Goal: Check status: Check status

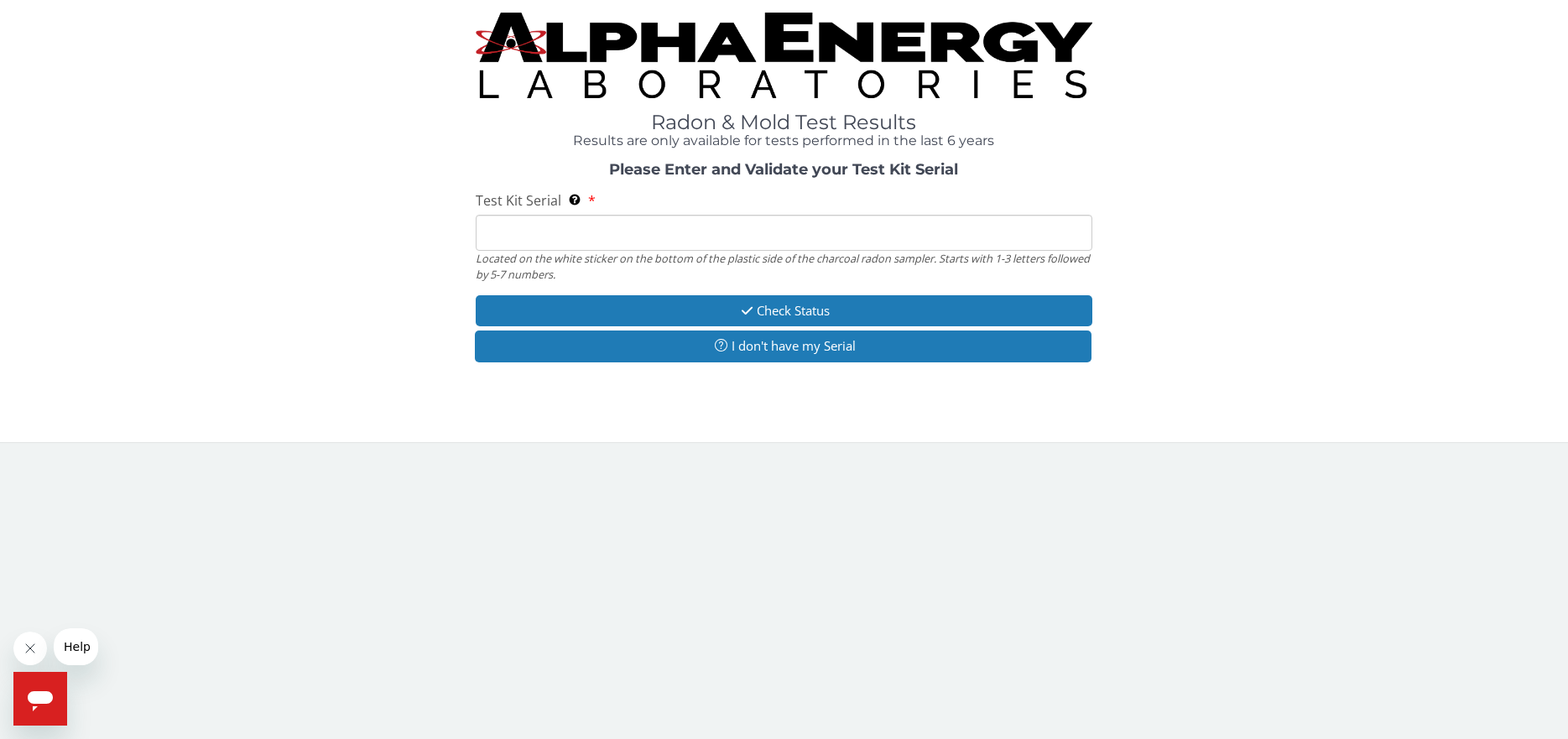
click at [626, 234] on input "Test Kit Serial Located on the white sticker on the bottom of the plastic side …" at bounding box center [784, 232] width 618 height 36
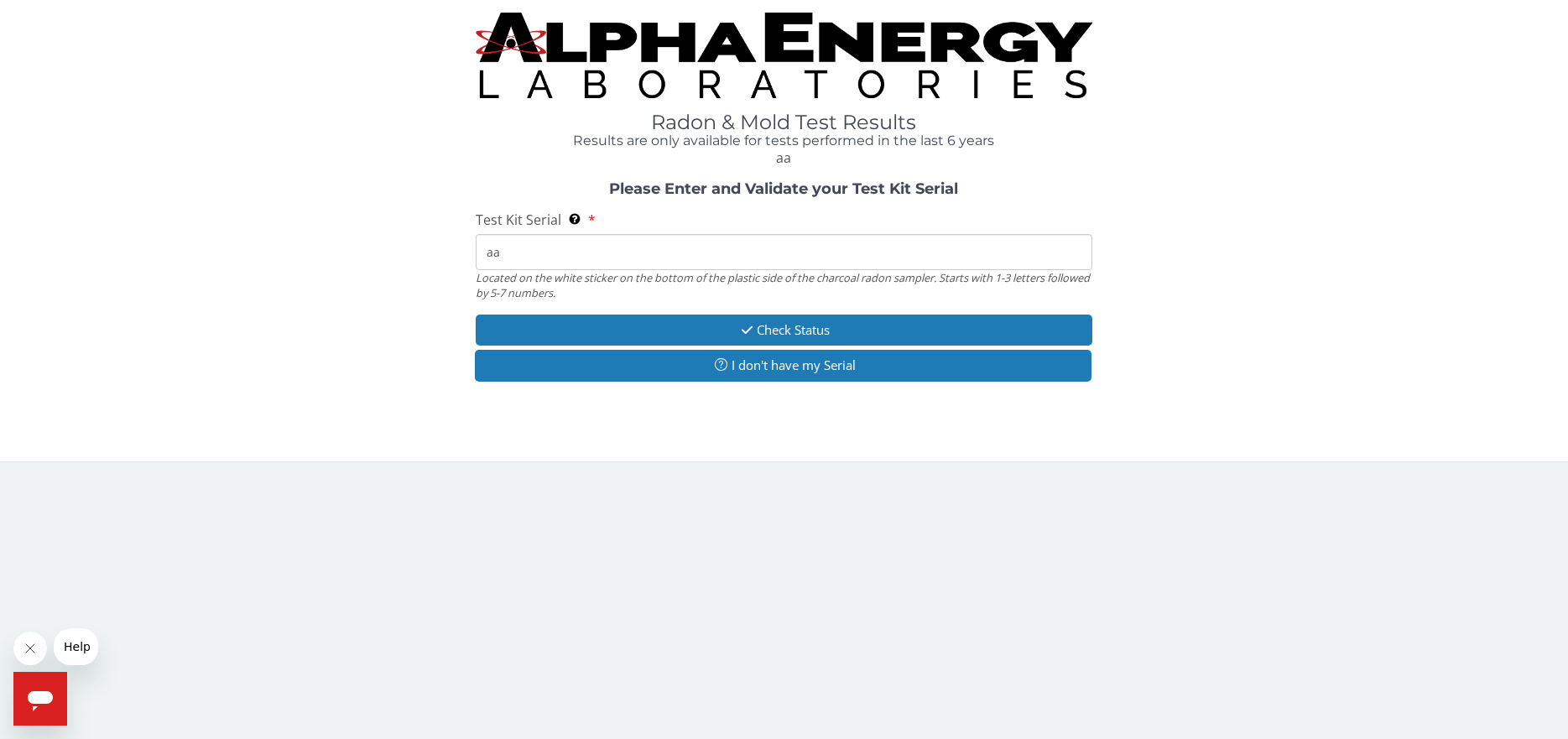
type input "a"
type input "AA636677"
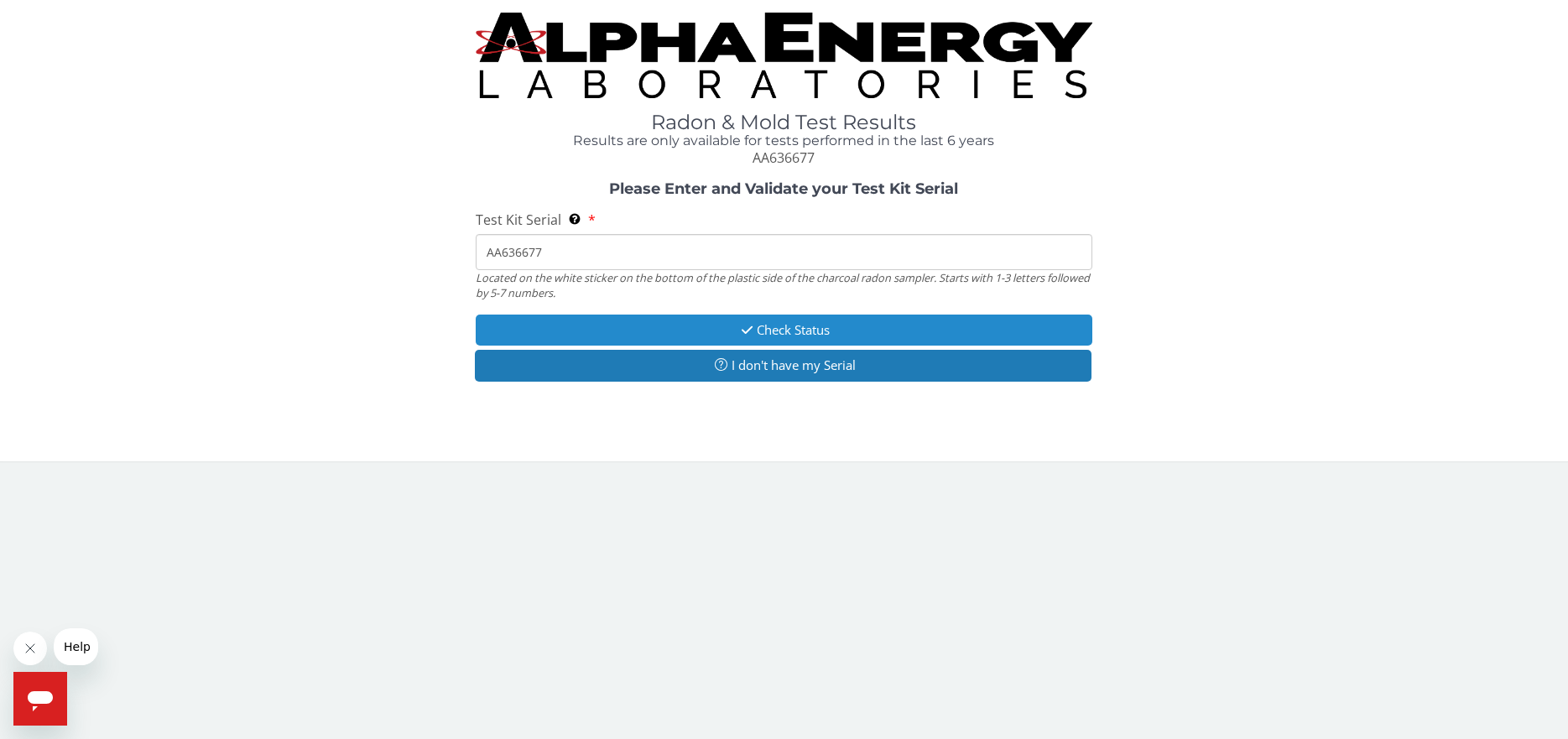
click at [795, 325] on button "Check Status" at bounding box center [784, 329] width 618 height 31
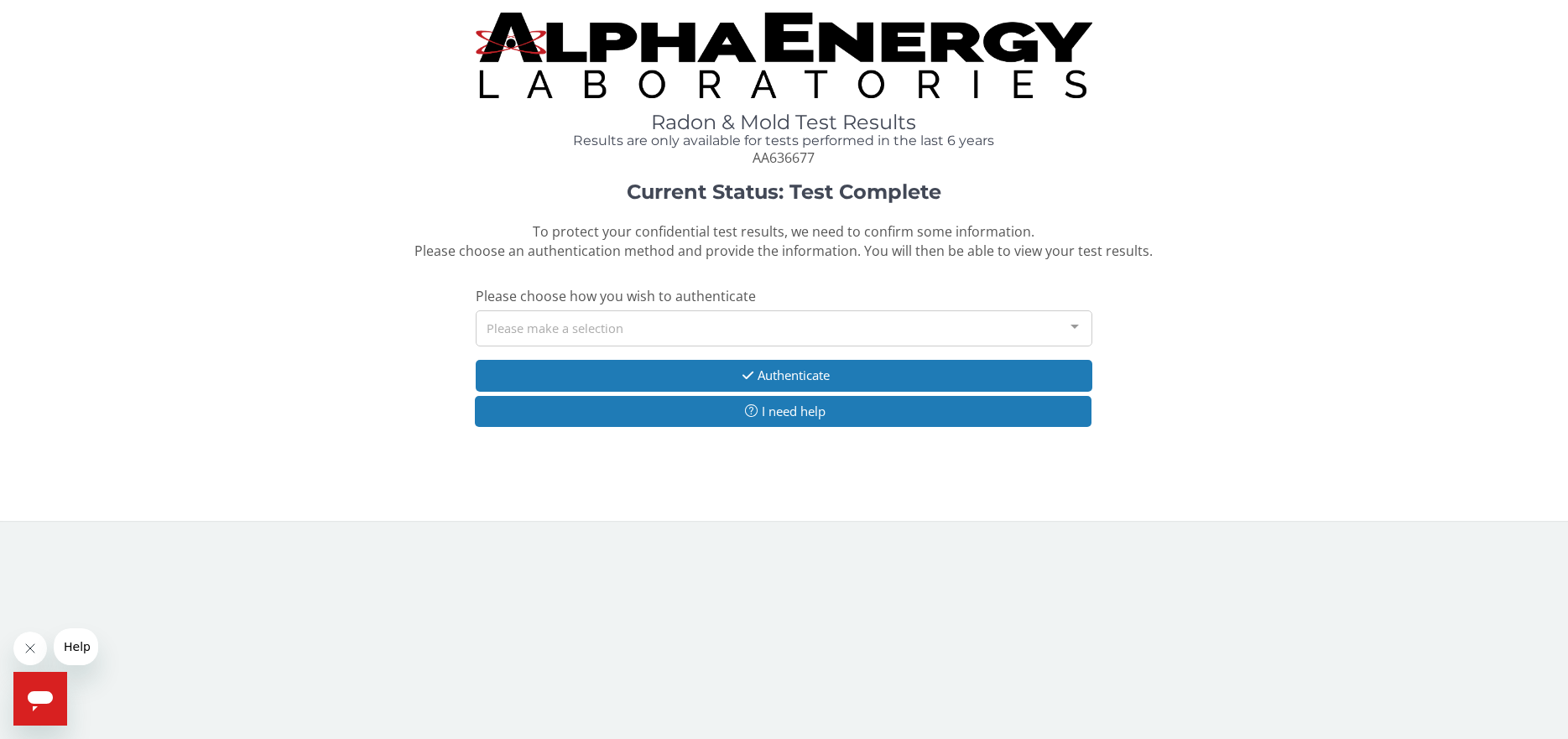
click at [1079, 325] on div at bounding box center [1075, 327] width 34 height 32
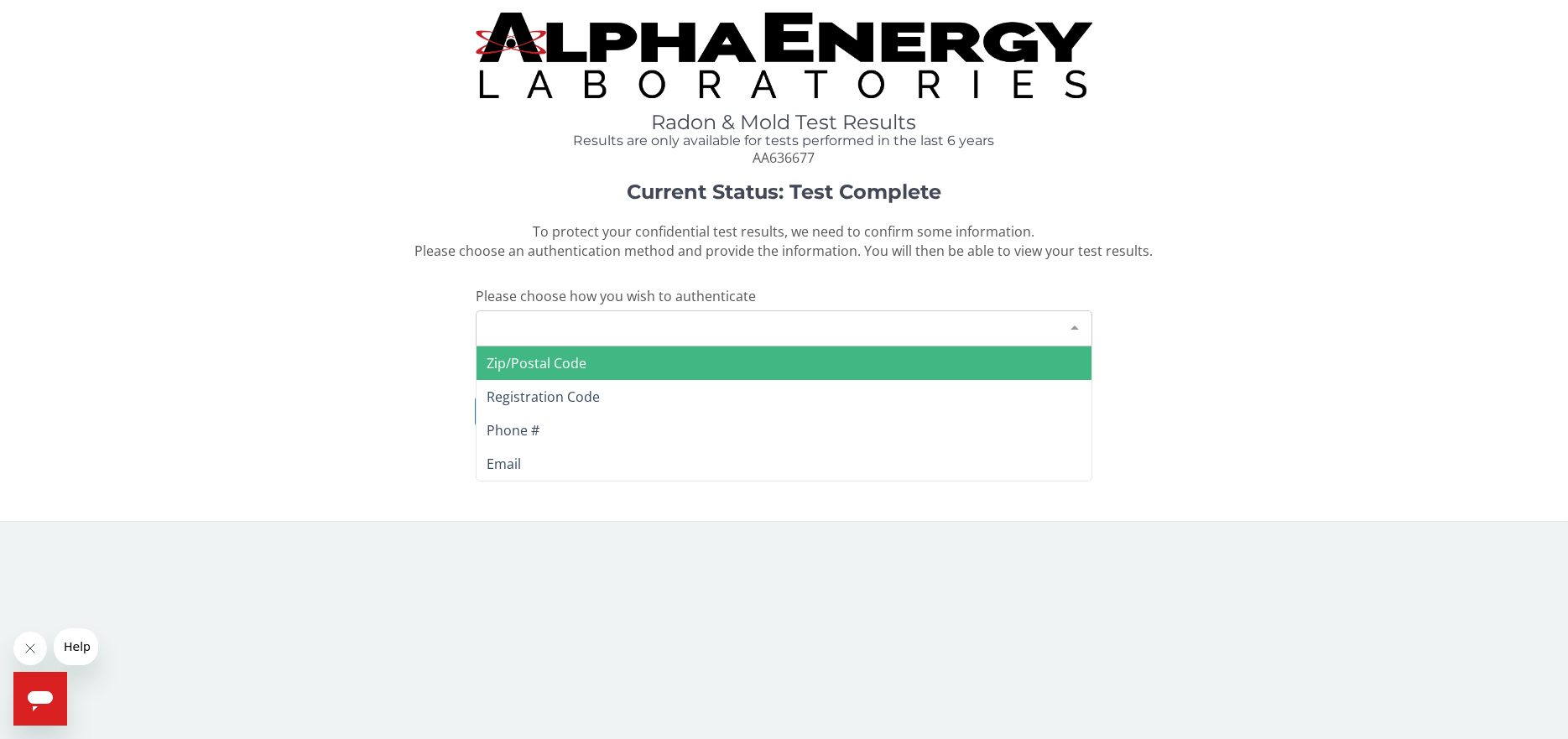
click at [585, 374] on span "Zip/Postal Code" at bounding box center [784, 363] width 616 height 34
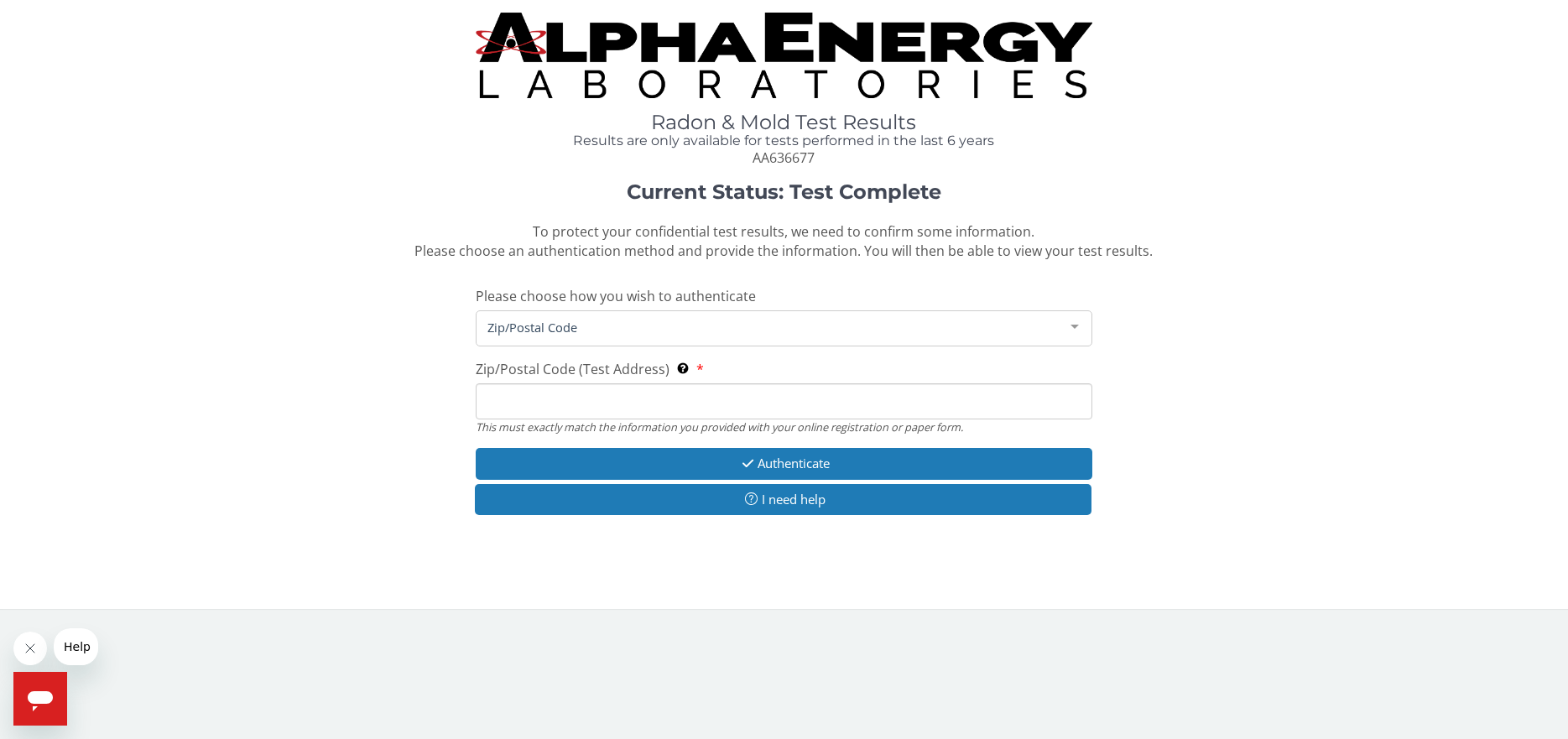
click at [671, 405] on input "Zip/Postal Code (Test Address) This must exactly match the information you prov…" at bounding box center [784, 401] width 618 height 36
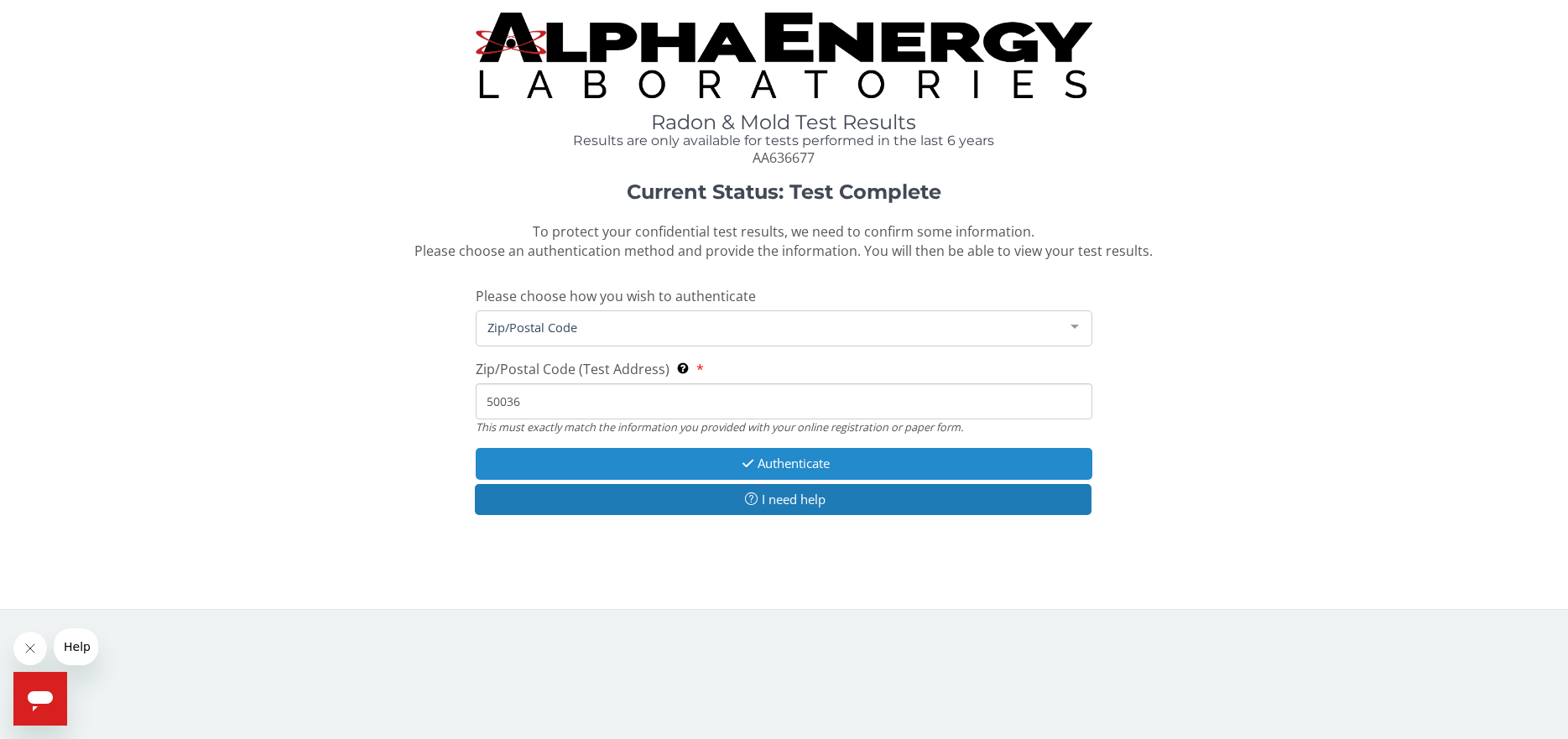
type input "50036"
click at [802, 462] on button "Authenticate" at bounding box center [784, 463] width 618 height 31
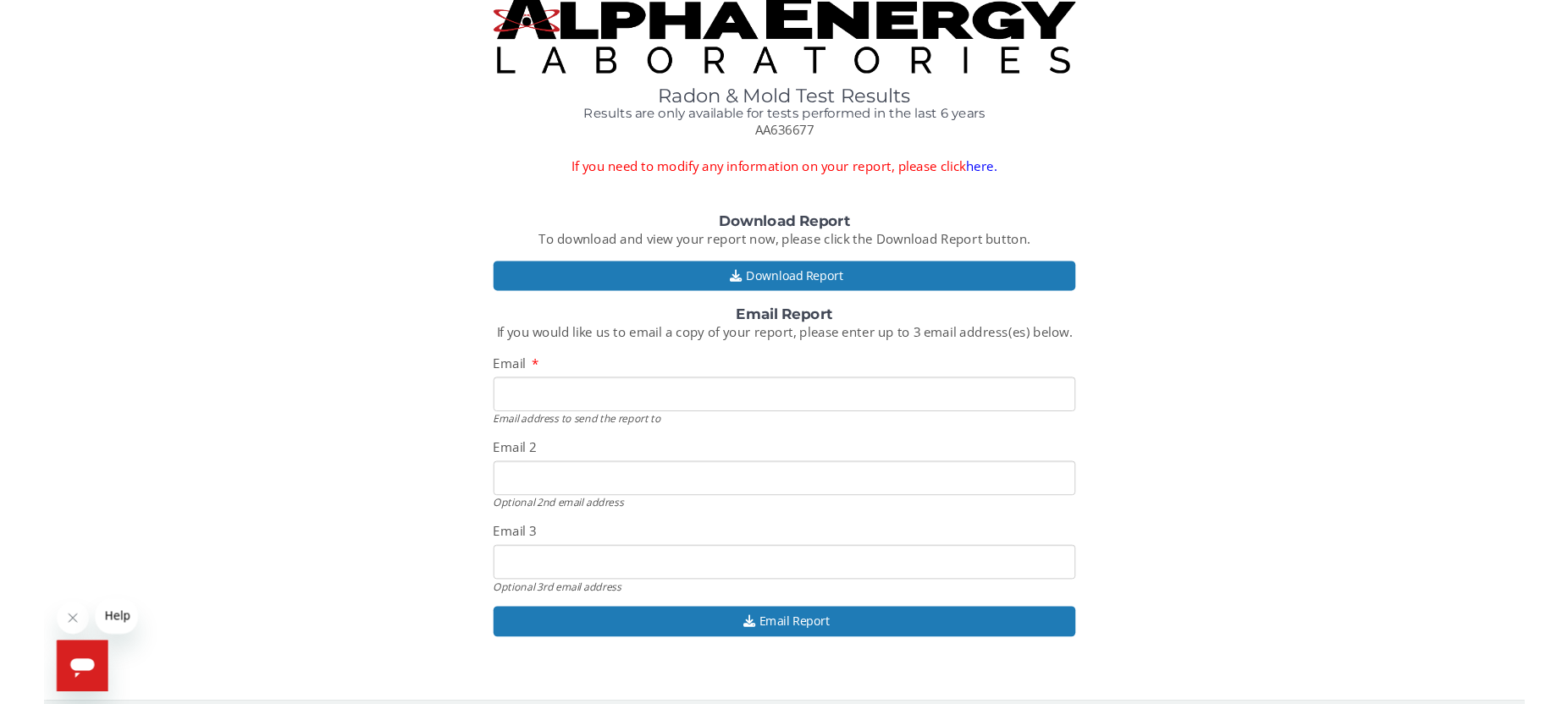
scroll to position [34, 0]
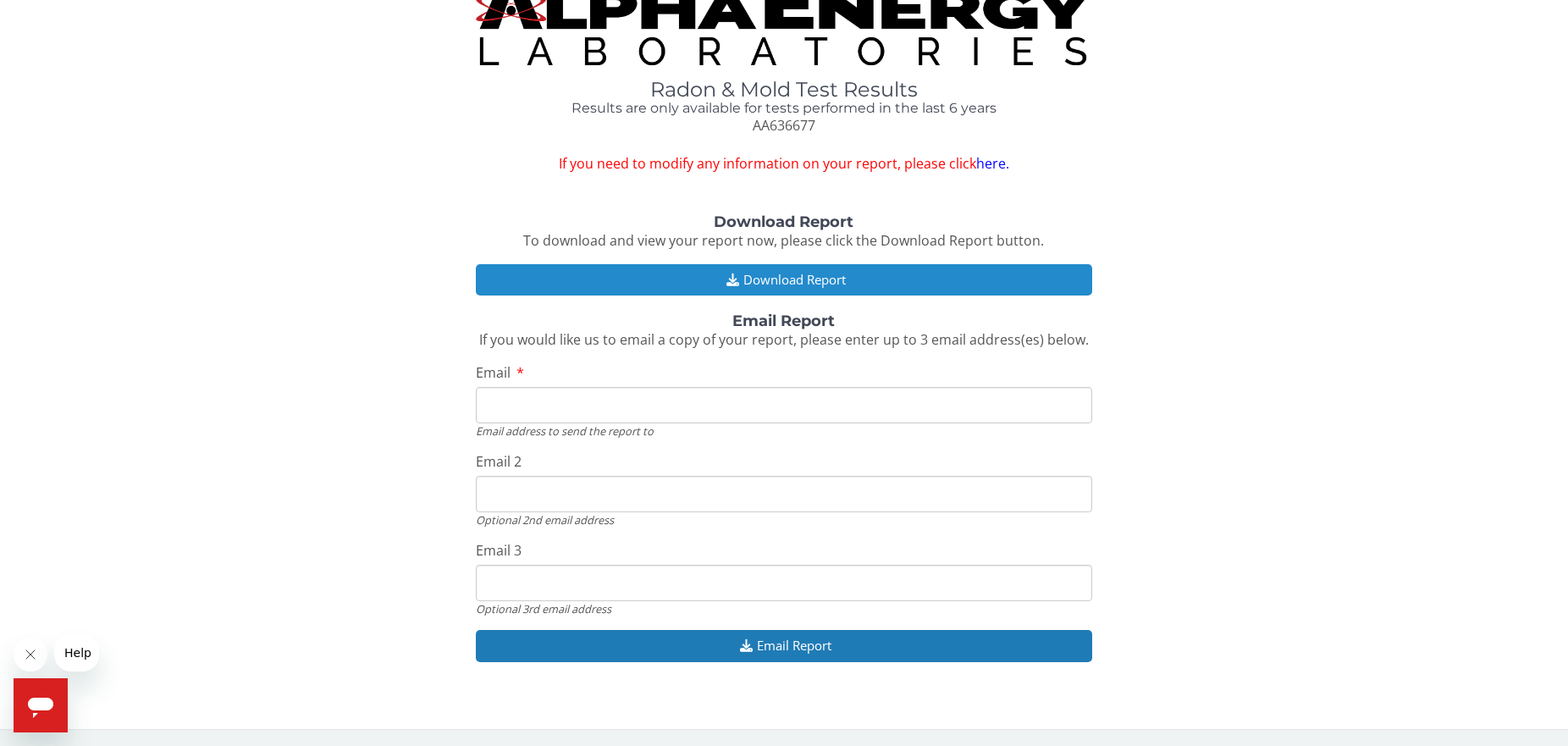
click at [839, 283] on button "Download Report" at bounding box center [784, 279] width 617 height 31
